Goal: Transaction & Acquisition: Purchase product/service

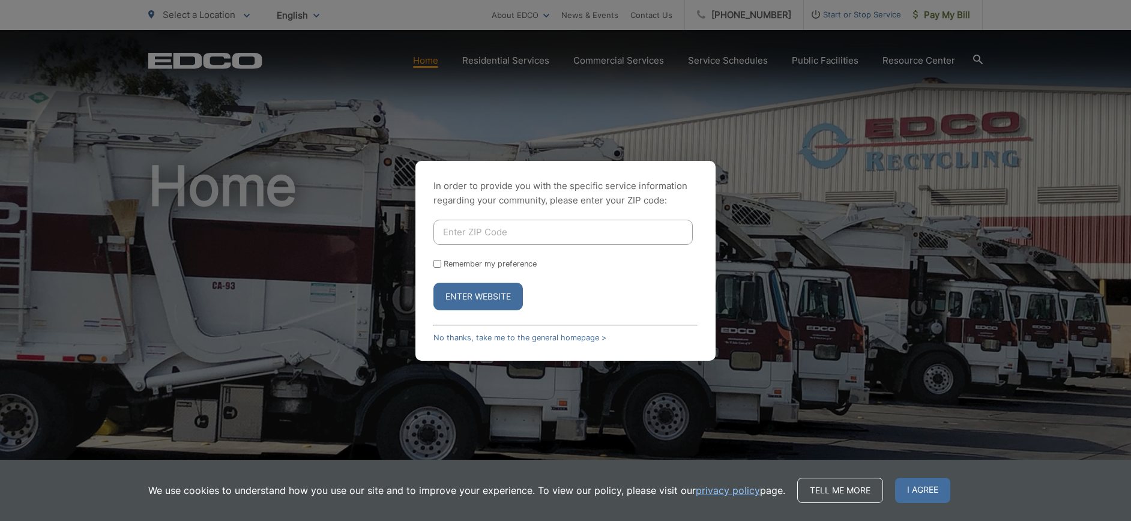
click at [469, 232] on input "Enter ZIP Code" at bounding box center [562, 232] width 259 height 25
type input "92081"
drag, startPoint x: 0, startPoint y: 0, endPoint x: 472, endPoint y: 296, distance: 557.4
click at [472, 296] on button "Enter Website" at bounding box center [477, 297] width 89 height 28
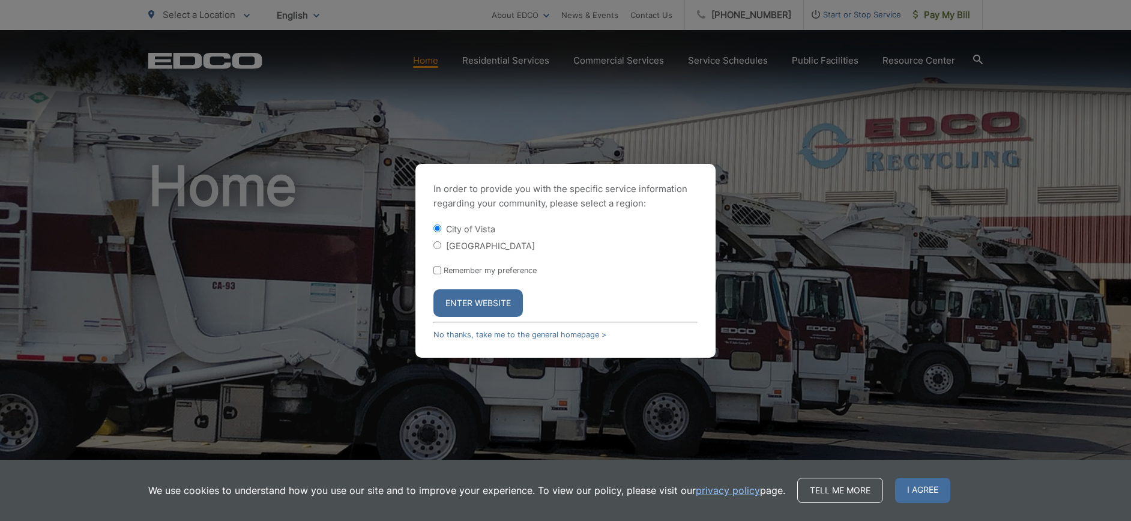
drag, startPoint x: 472, startPoint y: 296, endPoint x: 439, endPoint y: 245, distance: 60.3
click at [439, 245] on input "[GEOGRAPHIC_DATA]" at bounding box center [437, 245] width 8 height 8
radio input "true"
drag, startPoint x: 439, startPoint y: 245, endPoint x: 440, endPoint y: 224, distance: 21.6
click at [440, 224] on input "City of Vista" at bounding box center [437, 228] width 8 height 8
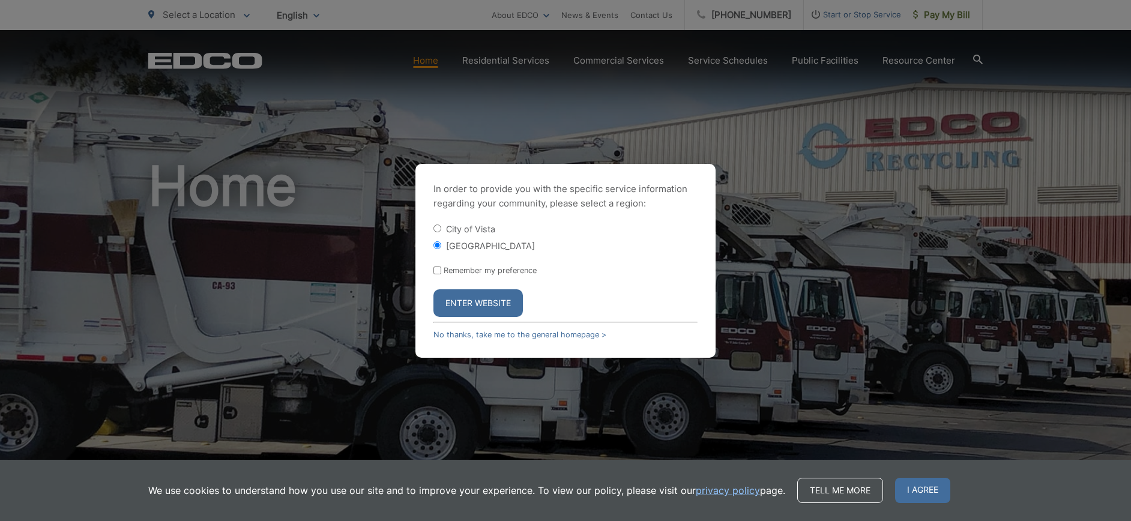
radio input "true"
drag, startPoint x: 440, startPoint y: 224, endPoint x: 438, endPoint y: 267, distance: 42.7
click at [438, 267] on input "Remember my preference" at bounding box center [437, 271] width 8 height 8
checkbox input "true"
drag, startPoint x: 438, startPoint y: 267, endPoint x: 496, endPoint y: 309, distance: 71.8
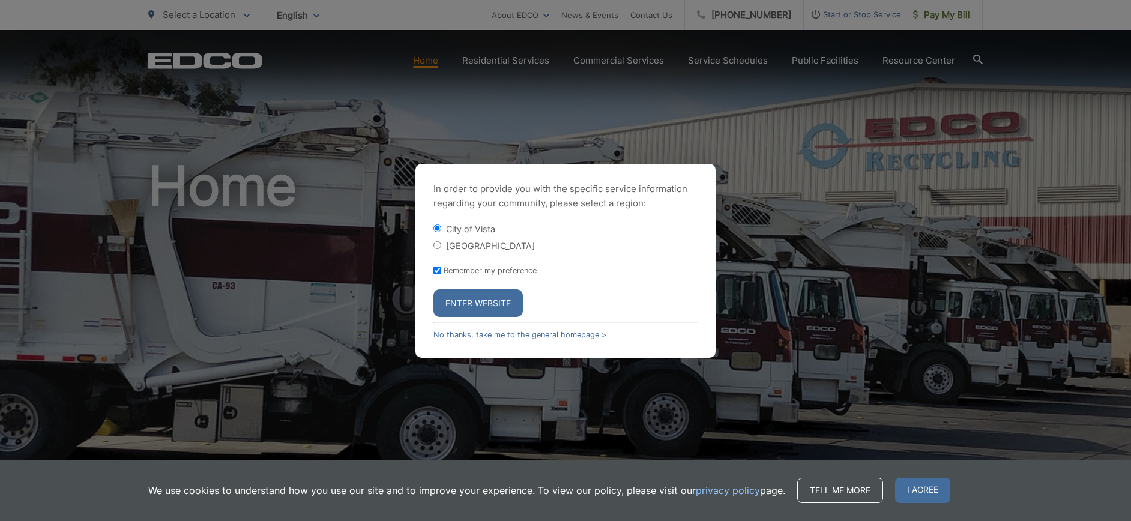
click at [496, 309] on button "Enter Website" at bounding box center [477, 303] width 89 height 28
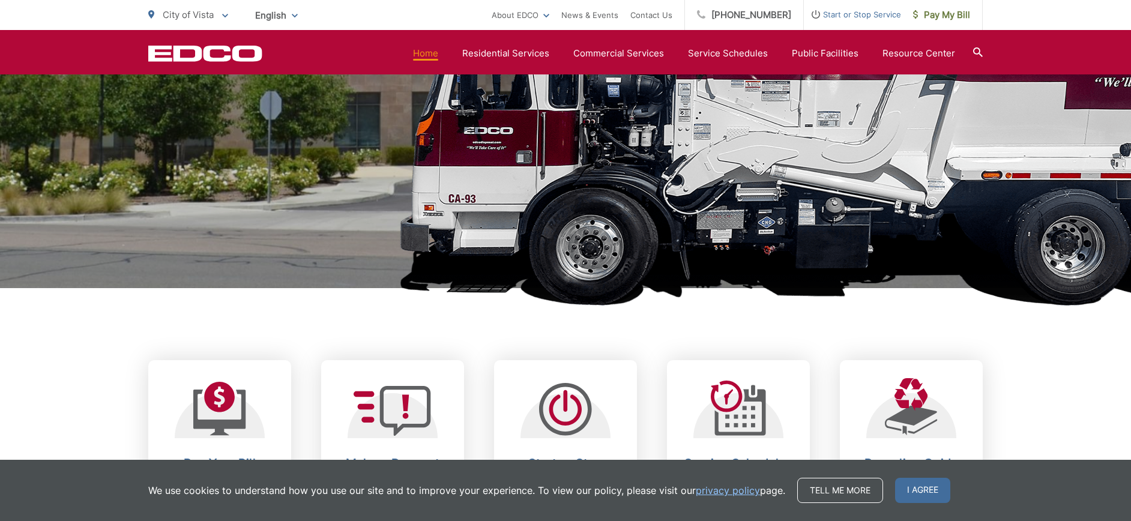
scroll to position [245, 0]
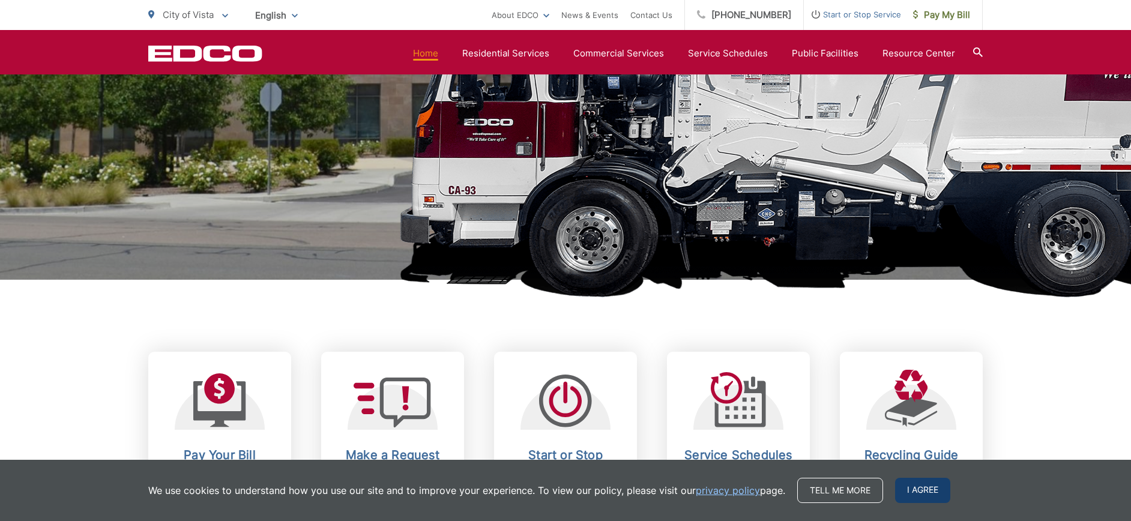
drag, startPoint x: 0, startPoint y: 0, endPoint x: 933, endPoint y: 493, distance: 1055.5
click at [933, 493] on span "I agree" at bounding box center [922, 490] width 55 height 25
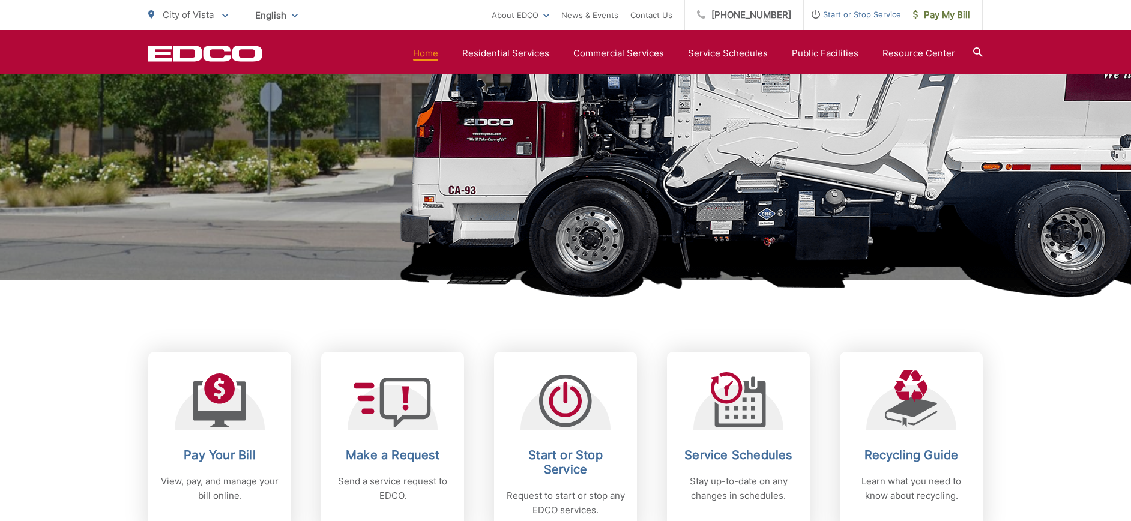
click at [221, 456] on h2 "Pay Your Bill" at bounding box center [219, 455] width 119 height 14
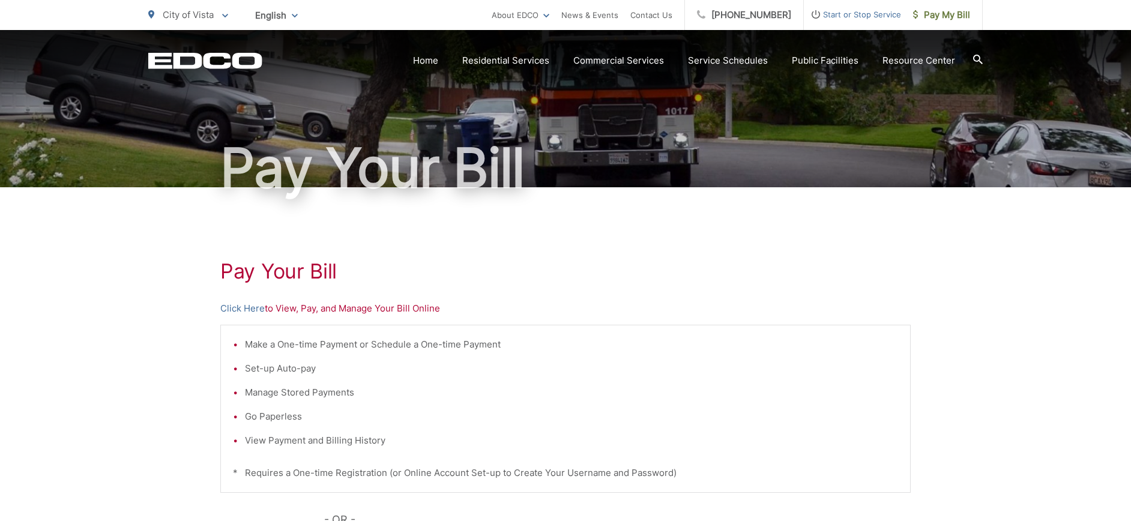
scroll to position [74, 0]
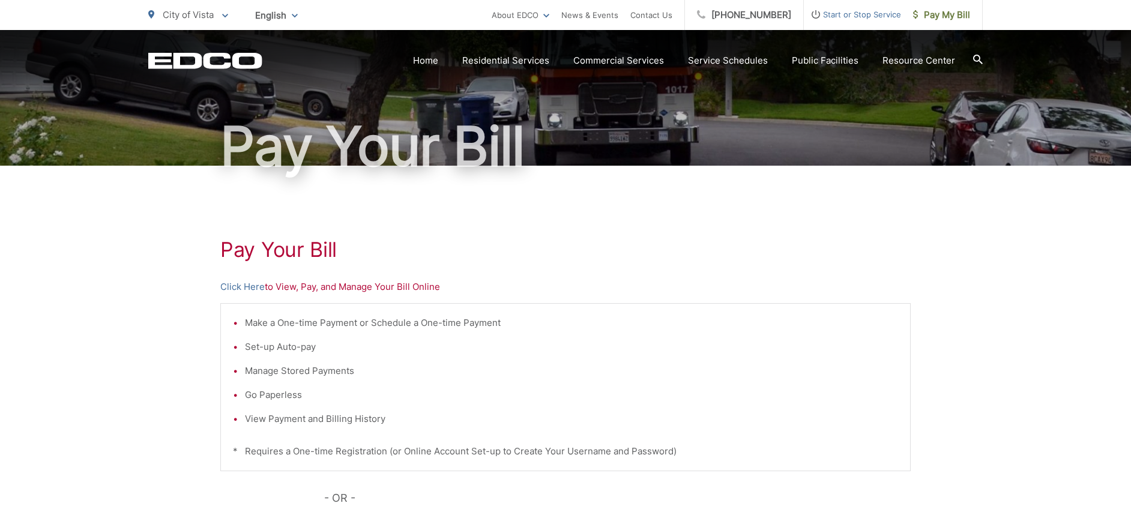
click at [289, 321] on li "Make a One-time Payment or Schedule a One-time Payment" at bounding box center [571, 323] width 653 height 14
click at [257, 289] on link "Click Here" at bounding box center [242, 287] width 44 height 14
